Goal: Information Seeking & Learning: Learn about a topic

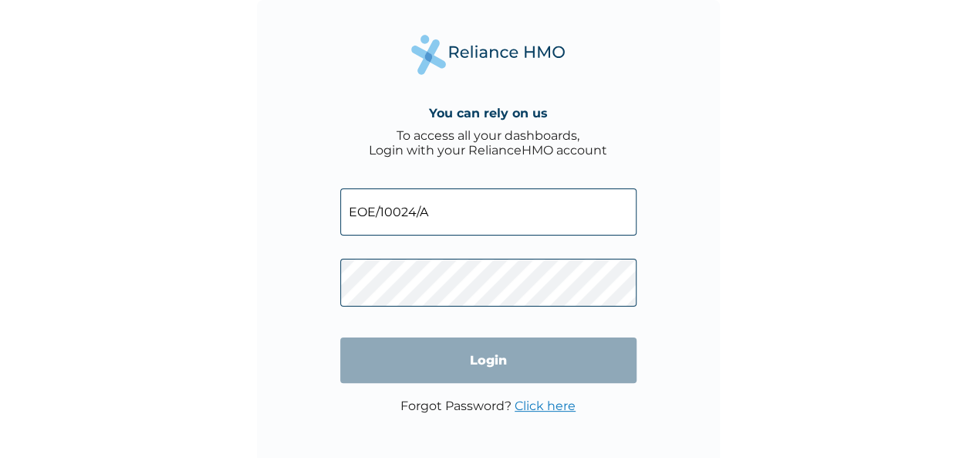
click at [498, 359] on input "Login" at bounding box center [488, 360] width 296 height 46
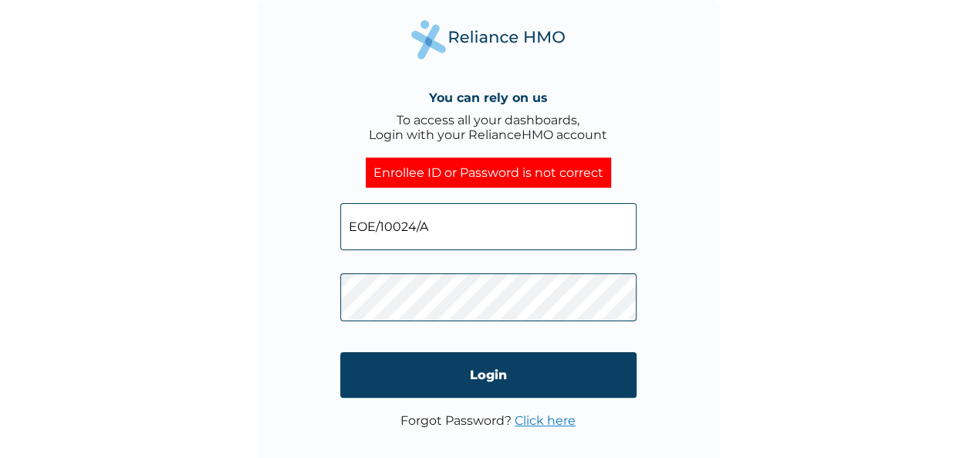
click at [440, 223] on input "EOE/10024/A" at bounding box center [488, 226] width 296 height 47
click at [441, 223] on input "EOE/10024/A" at bounding box center [488, 226] width 296 height 47
click at [441, 221] on input "EOE/10024/A" at bounding box center [488, 226] width 296 height 47
click input "Login" at bounding box center [488, 375] width 296 height 46
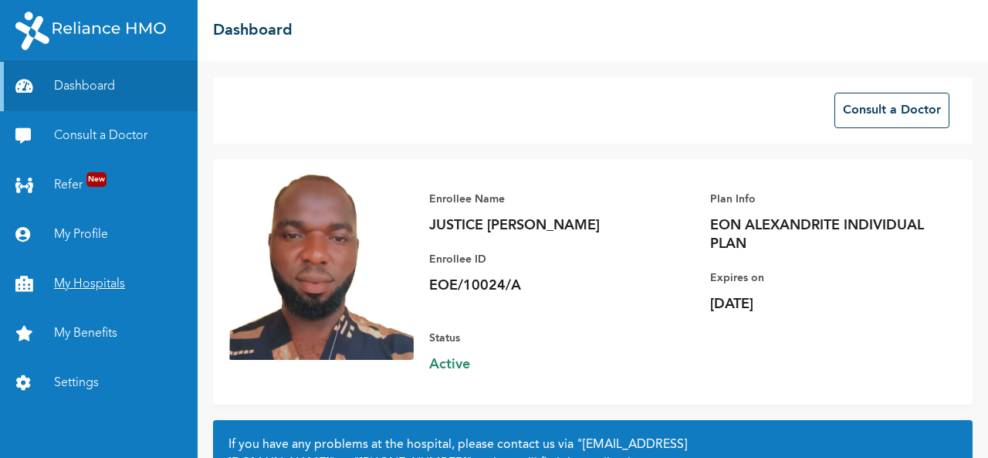
click at [73, 289] on link "My Hospitals" at bounding box center [99, 283] width 198 height 49
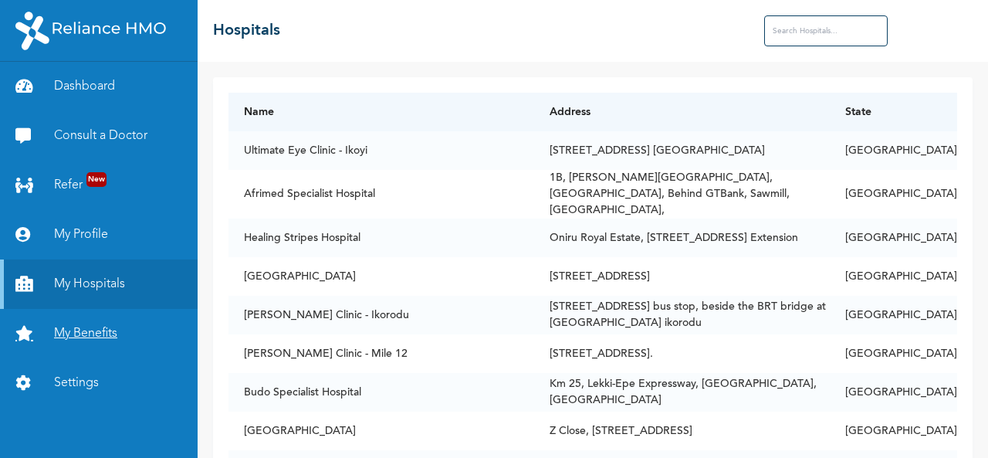
click at [105, 332] on link "My Benefits" at bounding box center [99, 333] width 198 height 49
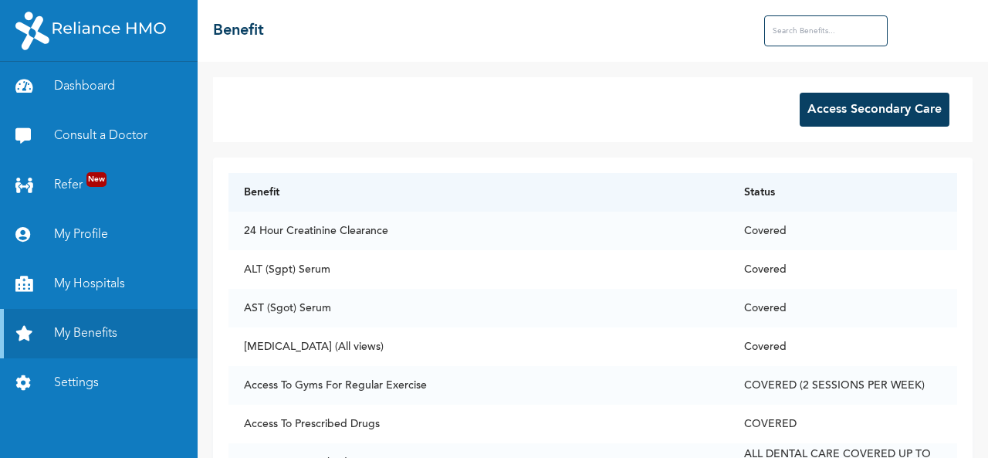
click at [786, 25] on input "text" at bounding box center [825, 30] width 123 height 31
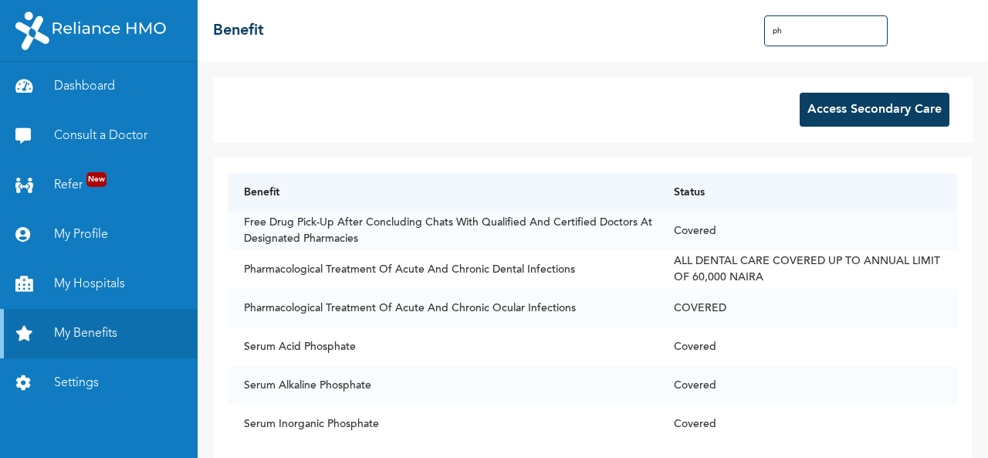
type input "p"
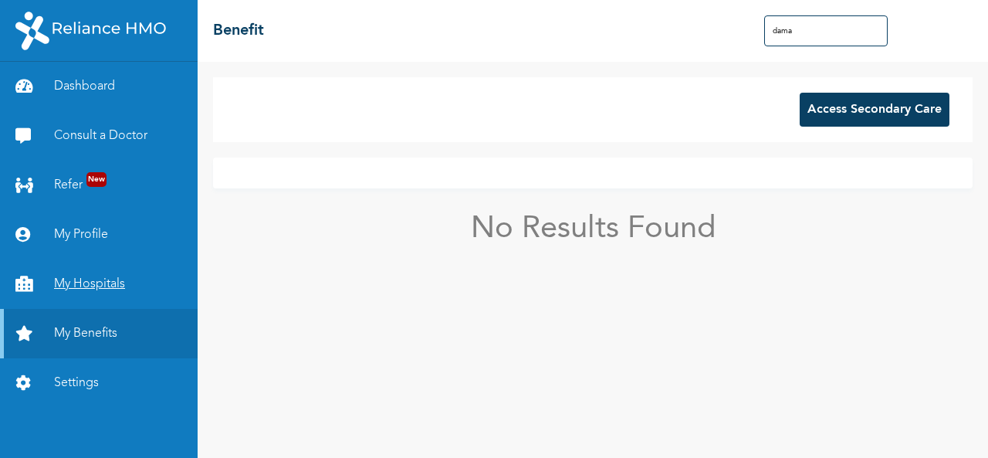
type input "dama"
click at [82, 297] on link "My Hospitals" at bounding box center [99, 283] width 198 height 49
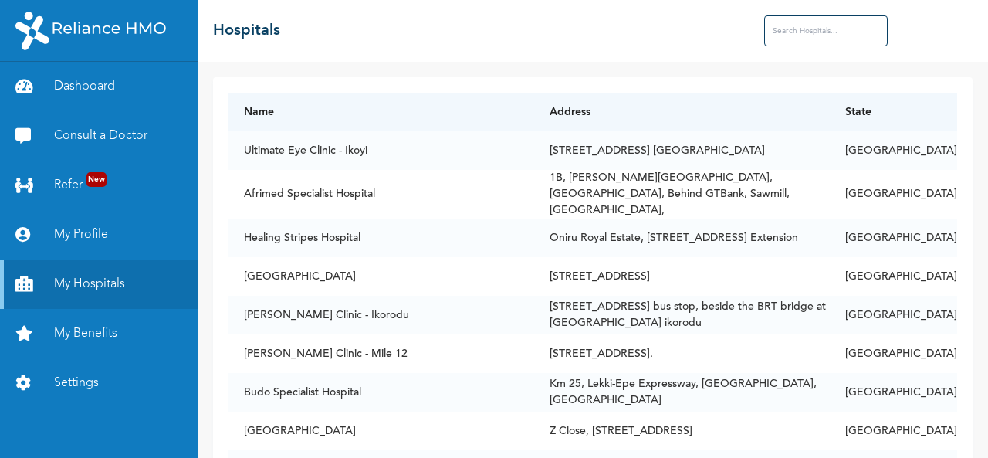
click at [818, 30] on input "text" at bounding box center [825, 30] width 123 height 31
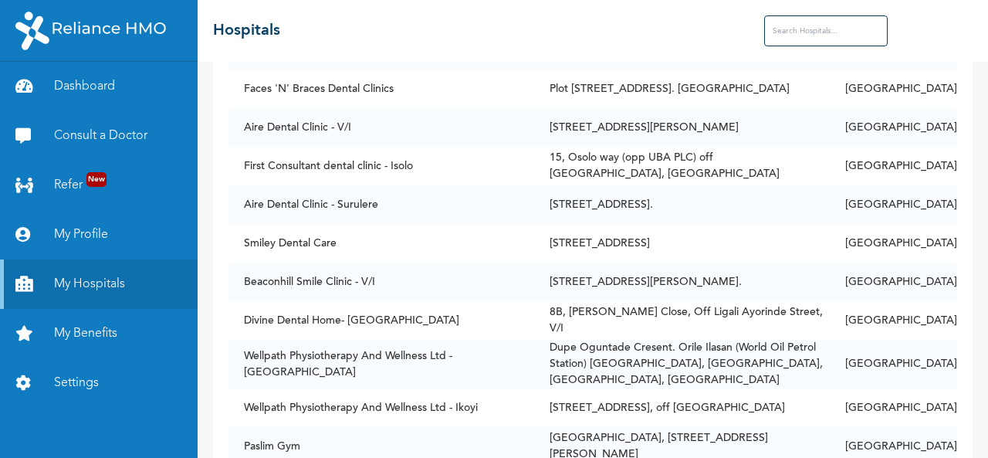
scroll to position [4476, 0]
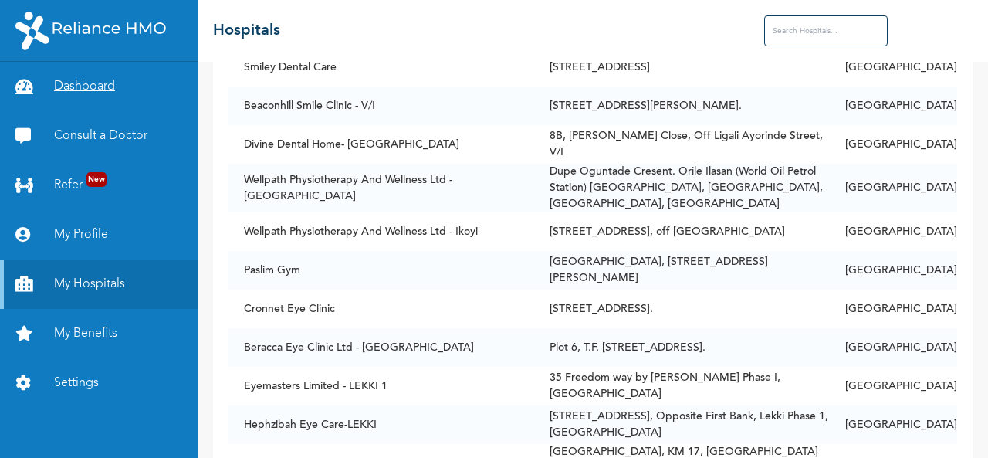
click at [76, 83] on link "Dashboard" at bounding box center [99, 86] width 198 height 49
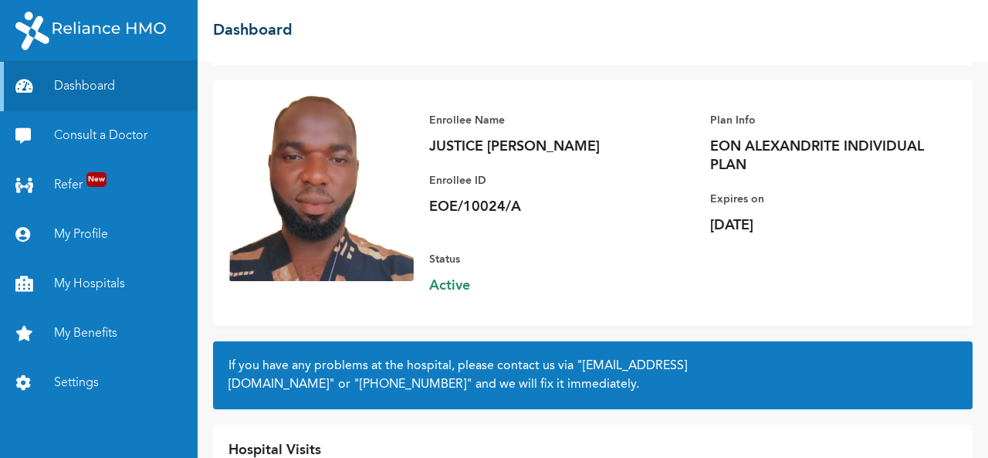
scroll to position [169, 0]
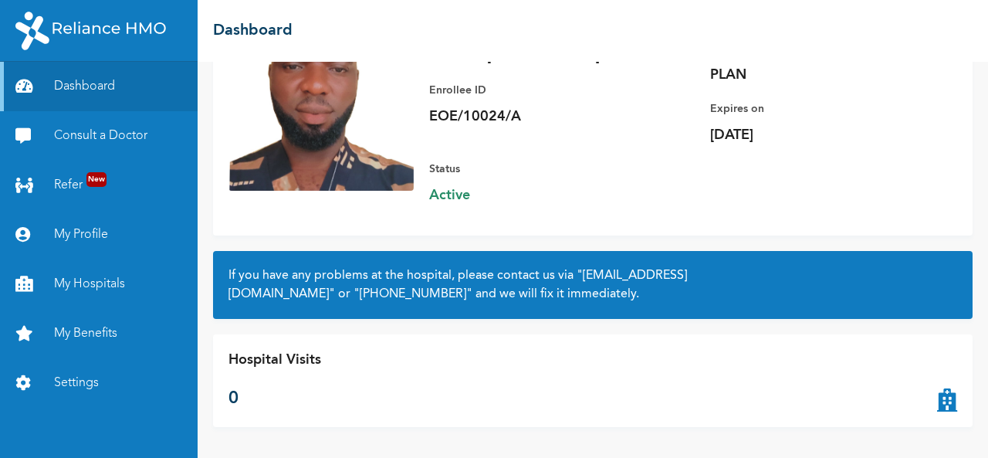
click at [941, 397] on icon at bounding box center [947, 381] width 20 height 62
click at [332, 363] on div "Hospital Visits 0" at bounding box center [592, 380] width 759 height 93
click at [296, 362] on p "Hospital Visits" at bounding box center [274, 360] width 93 height 21
click at [296, 361] on p "Hospital Visits" at bounding box center [274, 360] width 93 height 21
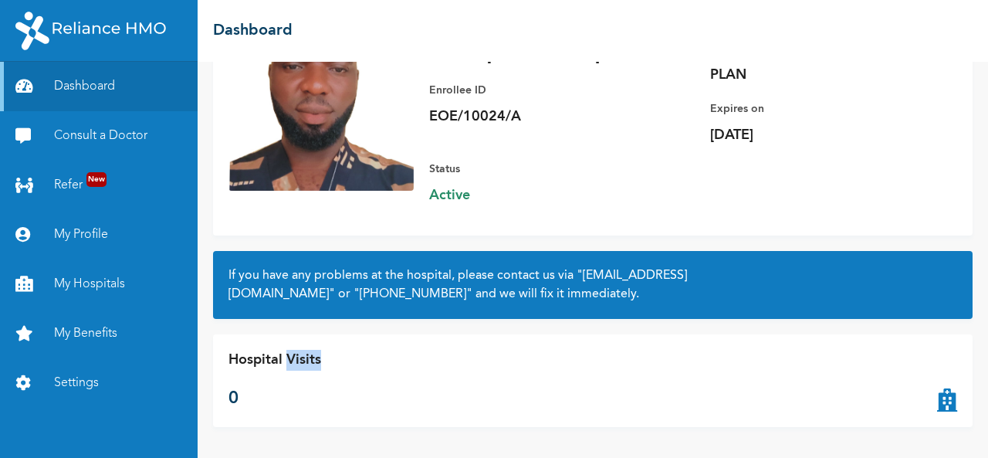
scroll to position [0, 0]
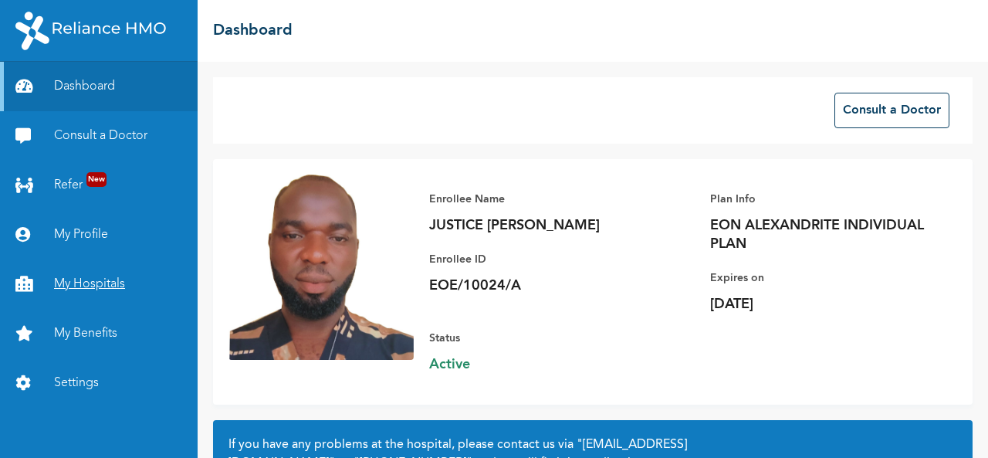
click at [99, 287] on link "My Hospitals" at bounding box center [99, 283] width 198 height 49
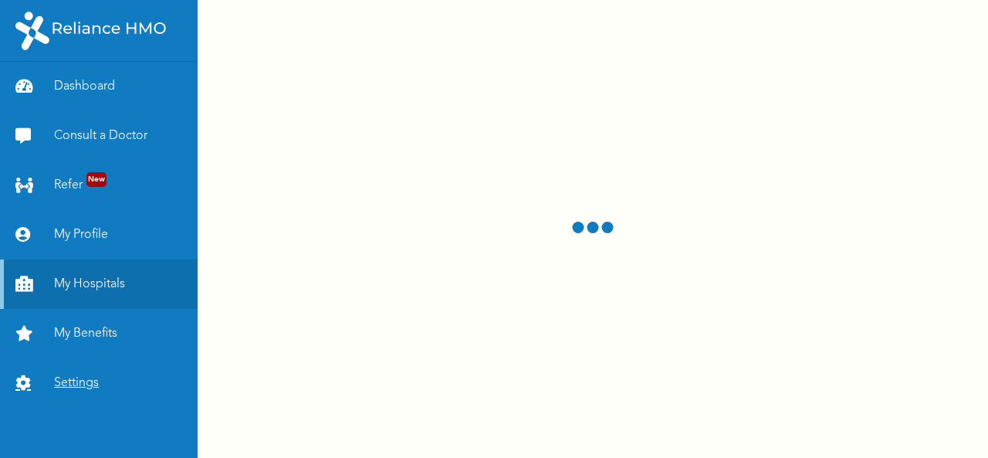
click at [96, 380] on link "Settings" at bounding box center [99, 382] width 198 height 49
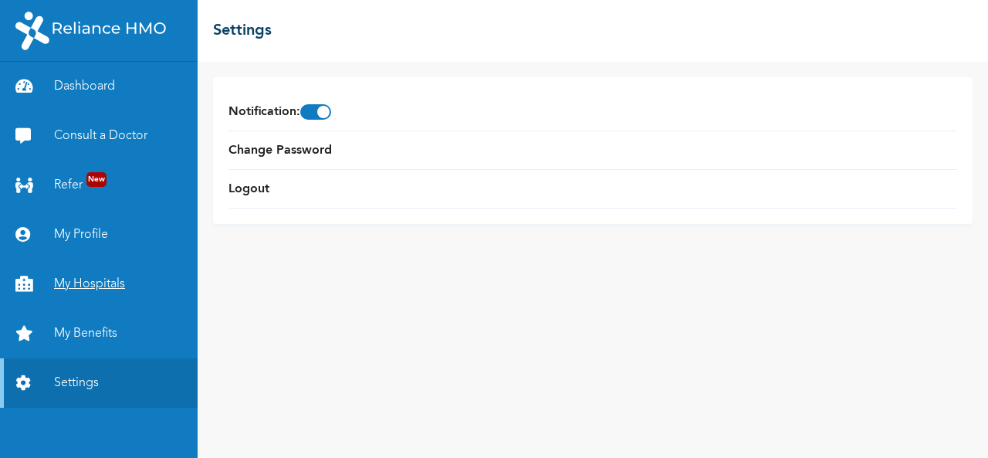
click at [85, 290] on link "My Hospitals" at bounding box center [99, 283] width 198 height 49
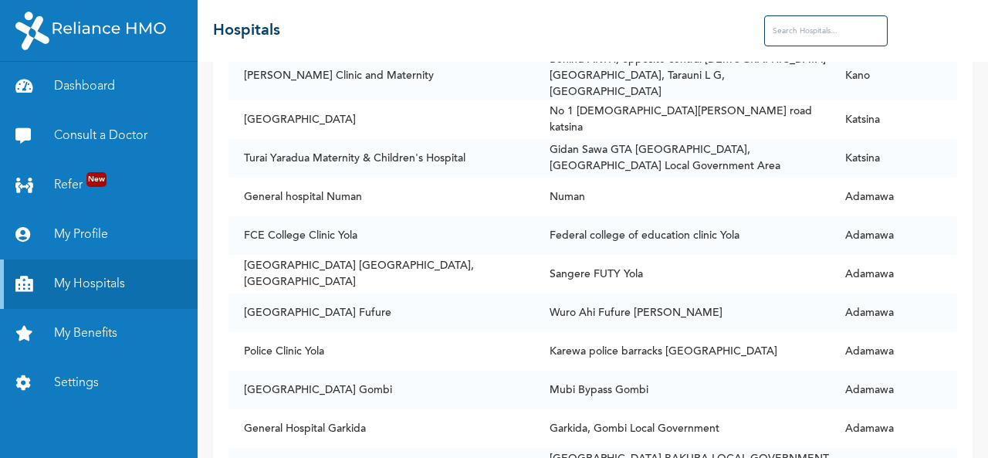
scroll to position [103629, 0]
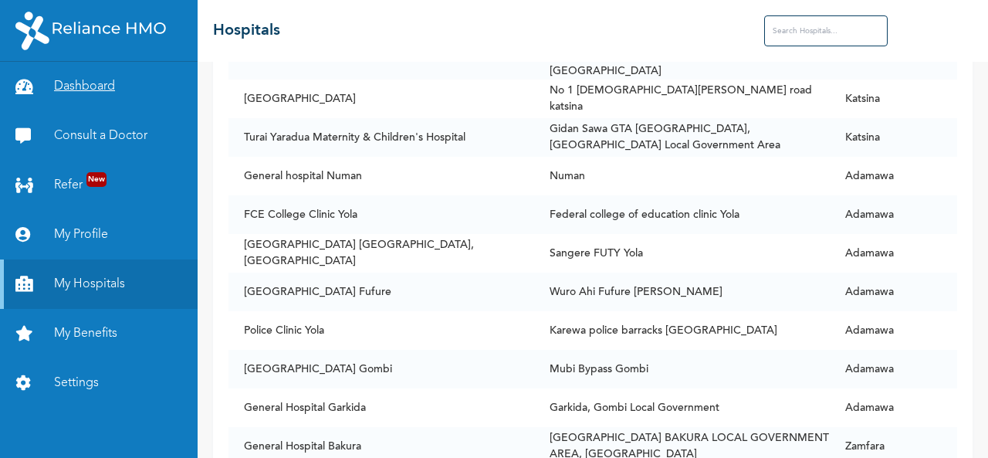
click at [79, 83] on link "Dashboard" at bounding box center [99, 86] width 198 height 49
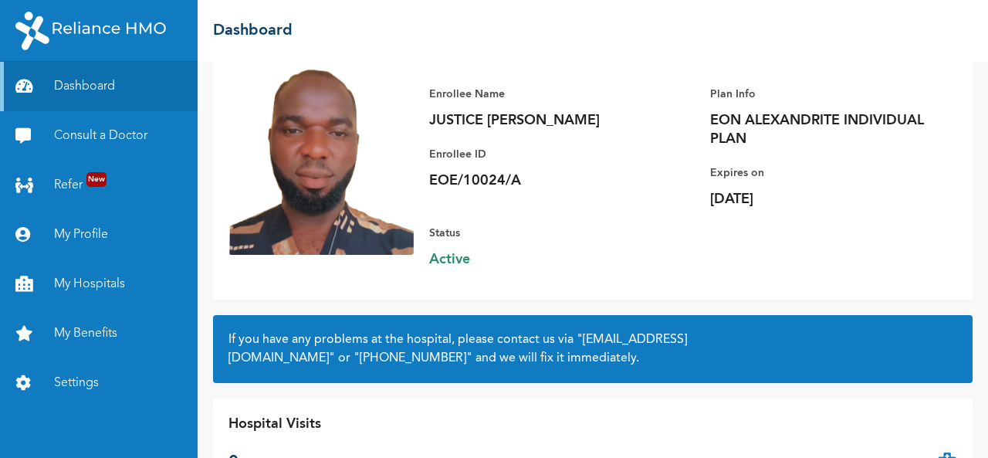
scroll to position [169, 0]
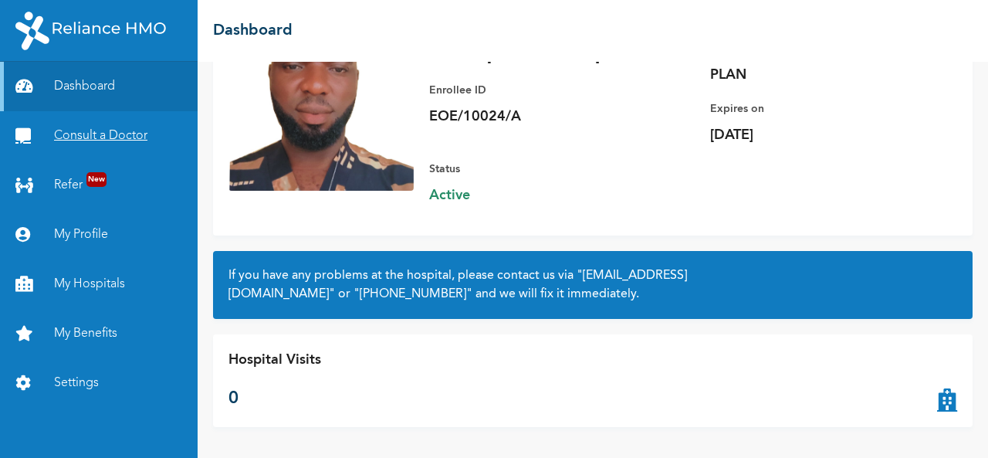
click at [117, 133] on link "Consult a Doctor" at bounding box center [99, 135] width 198 height 49
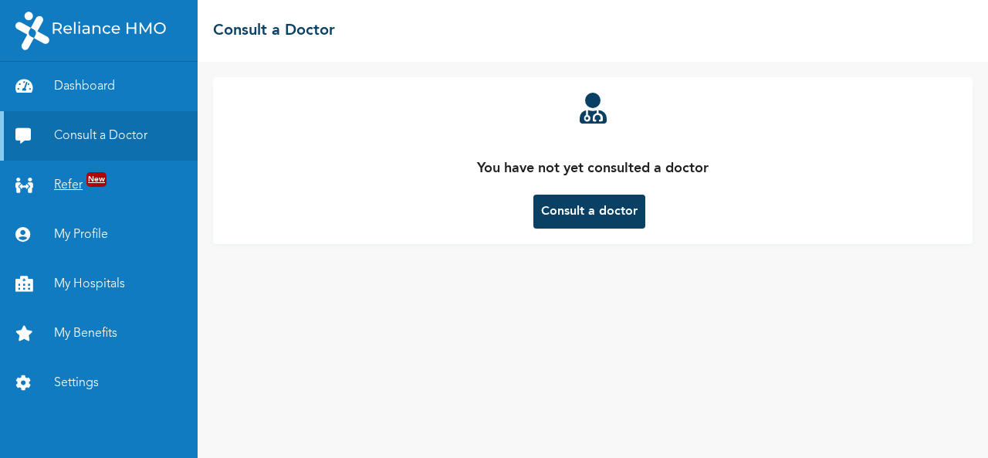
click at [64, 191] on link "Refer New" at bounding box center [99, 185] width 198 height 49
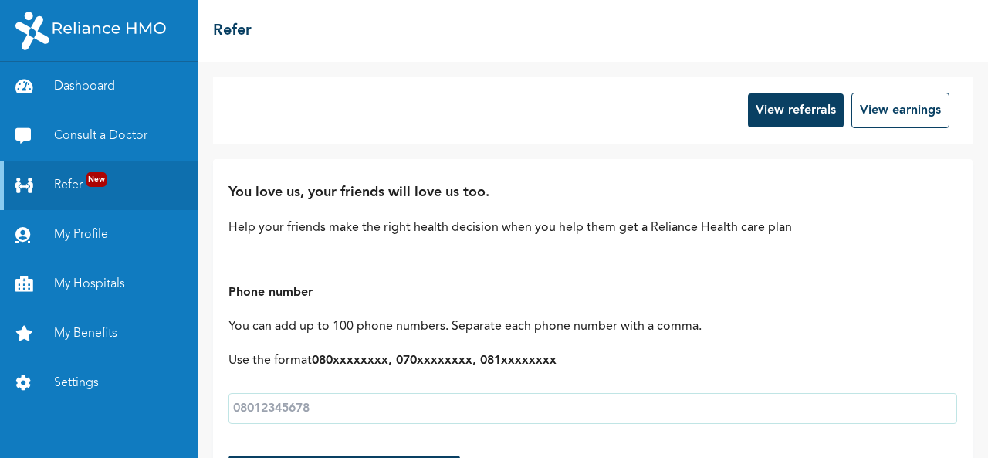
click at [81, 251] on link "My Profile" at bounding box center [99, 234] width 198 height 49
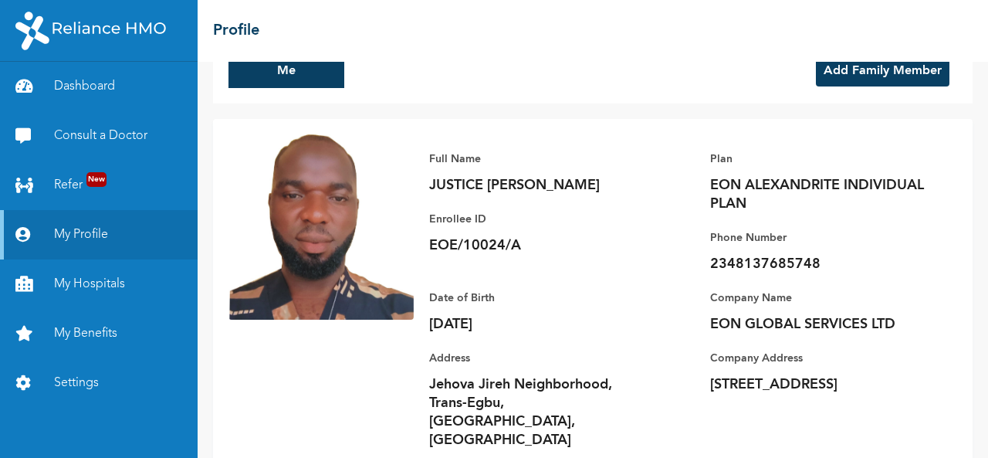
scroll to position [54, 0]
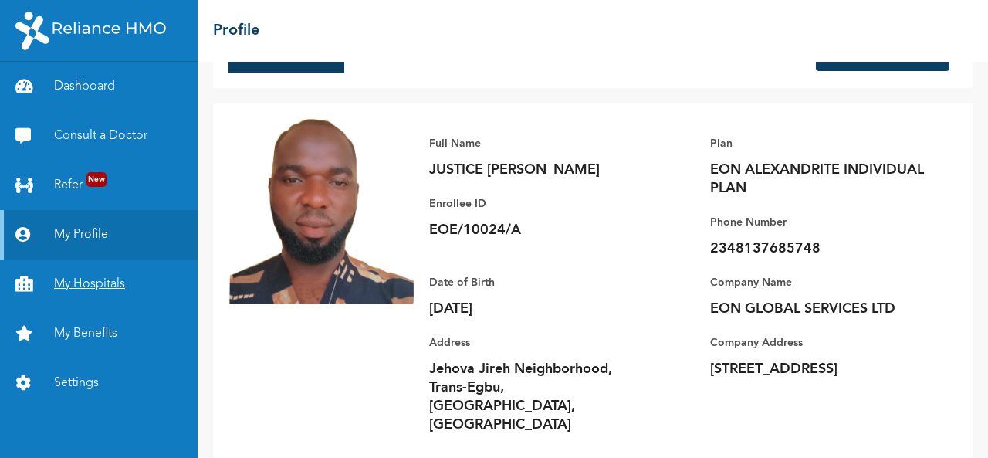
click at [95, 299] on link "My Hospitals" at bounding box center [99, 283] width 198 height 49
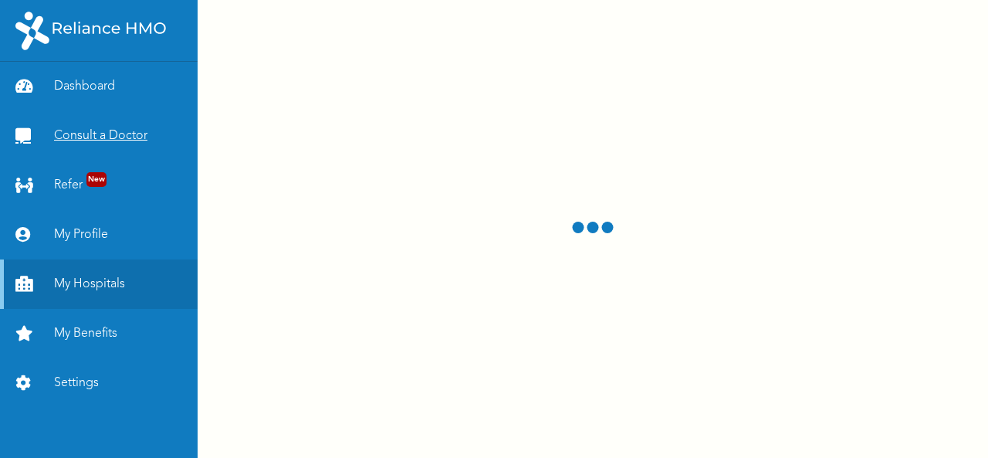
click at [102, 130] on link "Consult a Doctor" at bounding box center [99, 135] width 198 height 49
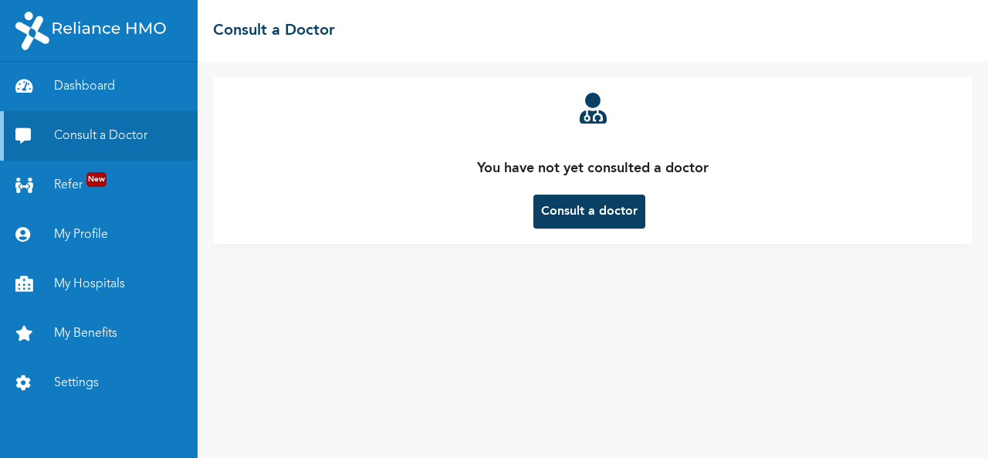
click at [594, 209] on button "Consult a doctor" at bounding box center [589, 211] width 112 height 34
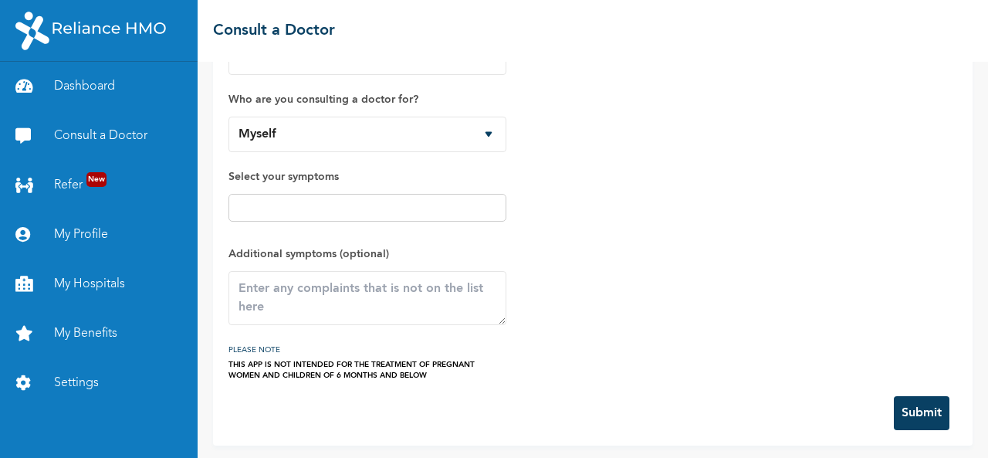
scroll to position [96, 0]
click at [69, 330] on link "My Benefits" at bounding box center [99, 333] width 198 height 49
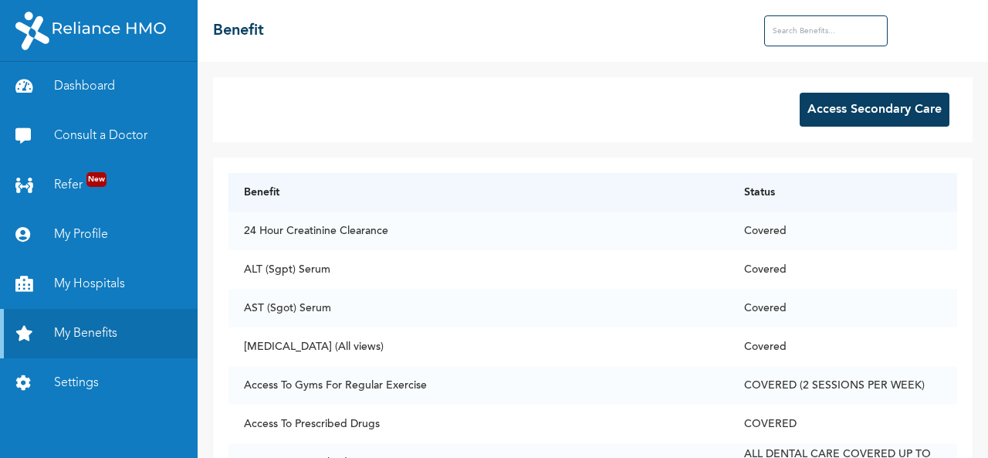
click at [861, 109] on button "Access Secondary Care" at bounding box center [874, 110] width 150 height 34
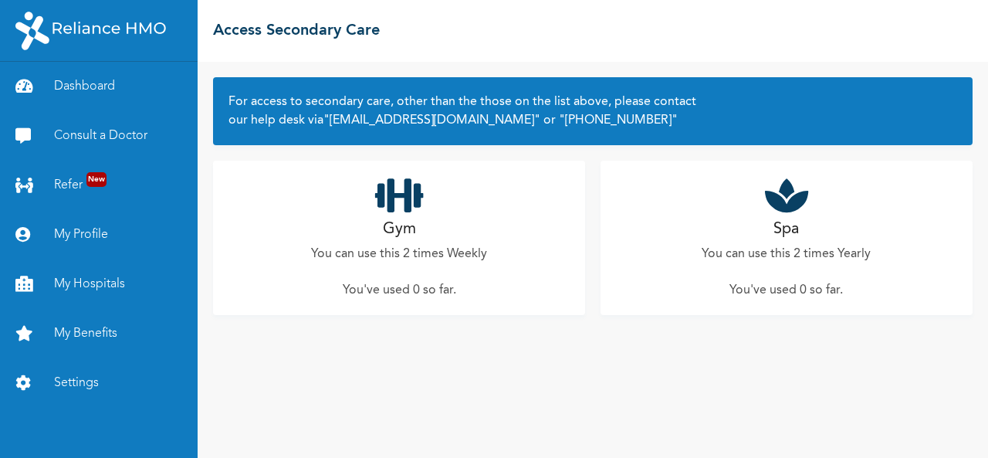
click at [826, 216] on div "Spa You can use this 2 times Yearly You've used 0 so far ." at bounding box center [786, 238] width 372 height 154
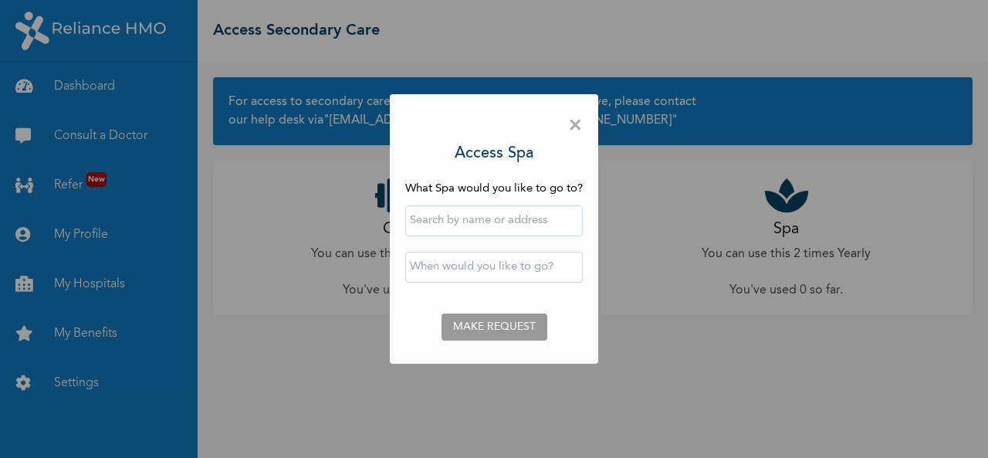
click at [491, 218] on input "text" at bounding box center [493, 220] width 177 height 31
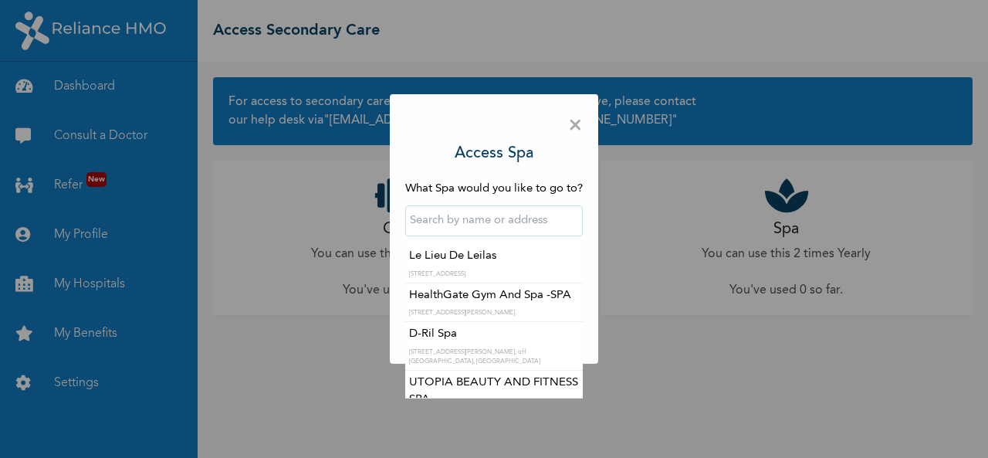
type input "Le Lieu De Leilas"
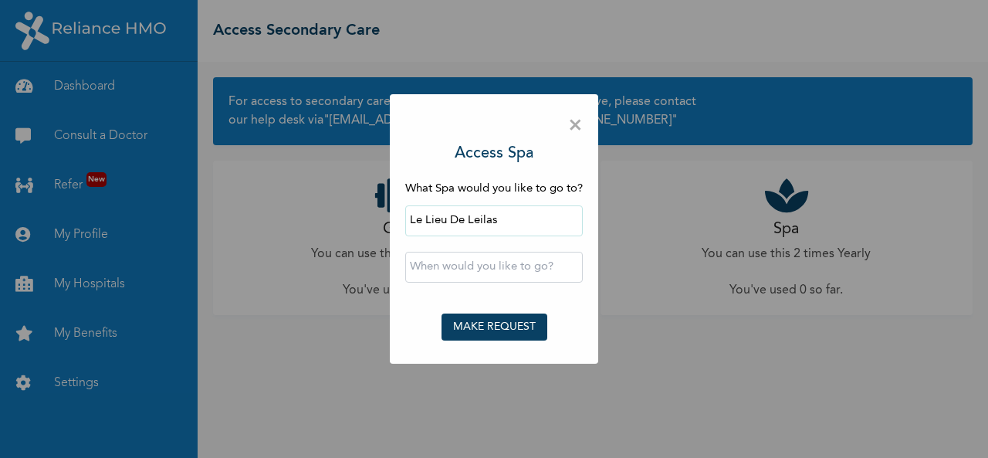
click at [579, 130] on span "×" at bounding box center [575, 126] width 15 height 32
